Goal: Task Accomplishment & Management: Manage account settings

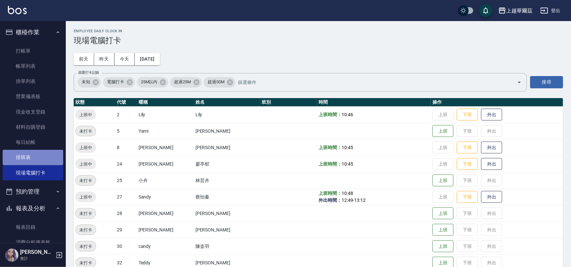
click at [33, 158] on link "排班表" at bounding box center [33, 157] width 61 height 15
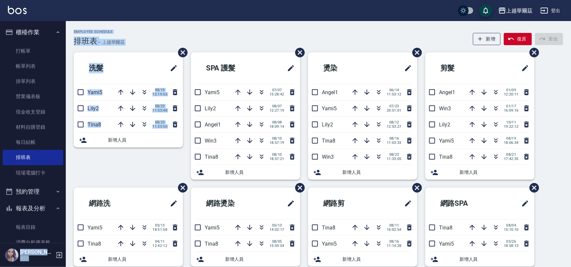
drag, startPoint x: 66, startPoint y: 135, endPoint x: 67, endPoint y: 148, distance: 13.2
click at [67, 148] on div "上越華爾茲 登出 櫃檯作業 打帳單 帳單列表 掛單列表 營業儀表板 現金收支登錄 材料自購登錄 每日結帳 排班表 現場電腦打卡 預約管理 預約管理 單日預約紀…" at bounding box center [285, 206] width 571 height 412
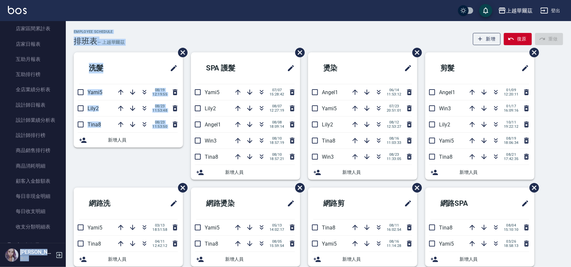
scroll to position [247, 0]
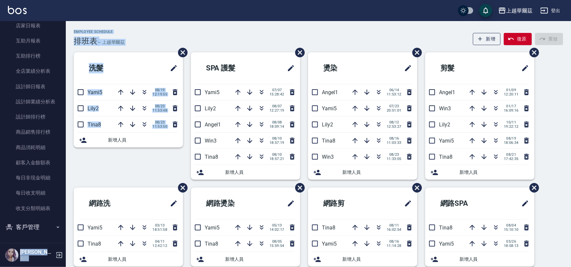
click at [17, 230] on button "客戶管理" at bounding box center [33, 226] width 61 height 17
click at [27, 239] on link "客戶列表" at bounding box center [33, 245] width 61 height 15
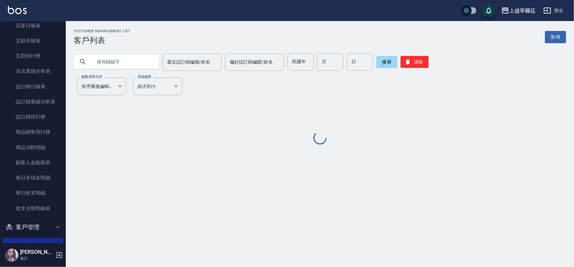
click at [120, 70] on input "text" at bounding box center [123, 62] width 62 height 18
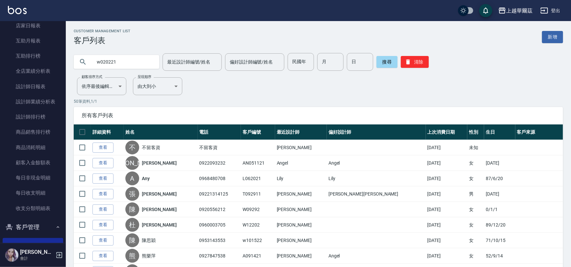
type input "w020221"
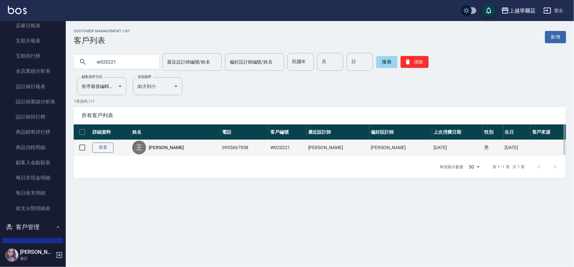
click at [105, 148] on link "查看" at bounding box center [102, 147] width 21 height 10
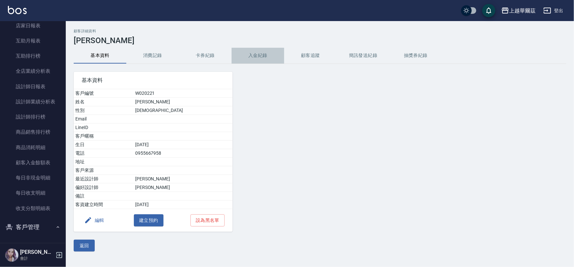
click at [258, 54] on button "入金紀錄" at bounding box center [258, 56] width 53 height 16
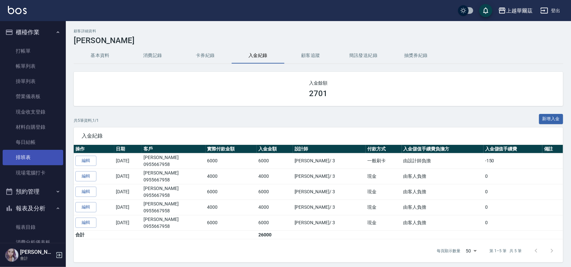
click at [30, 159] on link "排班表" at bounding box center [33, 157] width 61 height 15
